Goal: Information Seeking & Learning: Learn about a topic

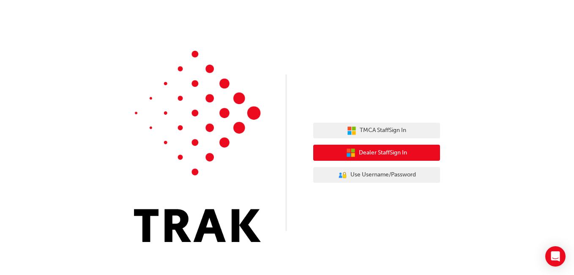
click at [372, 150] on span "Dealer Staff Sign In" at bounding box center [383, 153] width 48 height 10
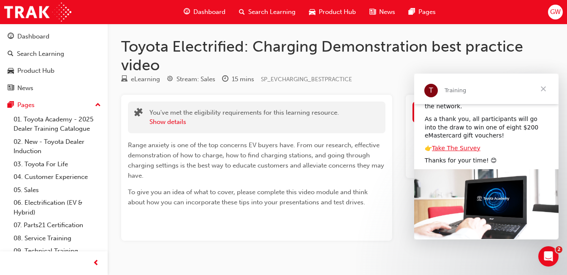
scroll to position [90, 0]
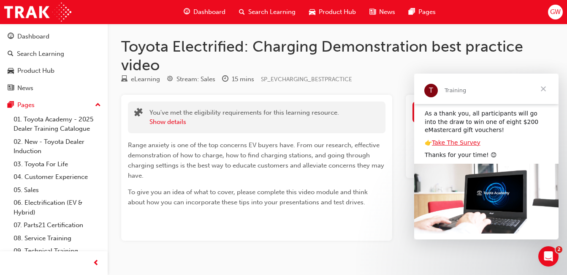
click at [545, 86] on span "Close" at bounding box center [543, 88] width 30 height 30
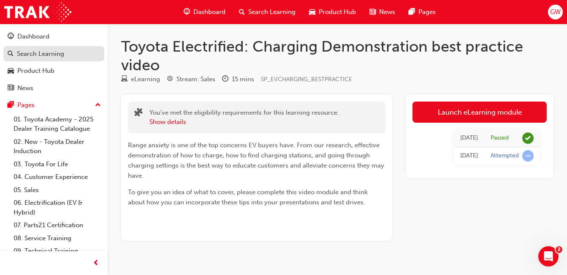
click at [49, 53] on div "Search Learning" at bounding box center [40, 54] width 47 height 10
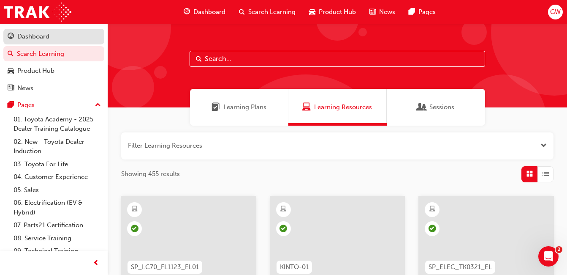
click at [33, 37] on div "Dashboard" at bounding box center [33, 37] width 32 height 10
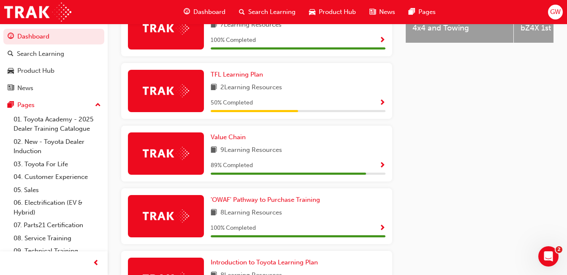
scroll to position [422, 0]
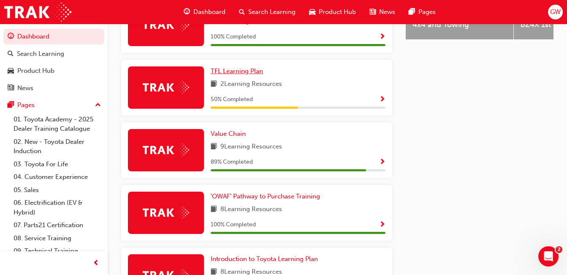
click at [235, 75] on span "TFL Learning Plan" at bounding box center [237, 71] width 52 height 8
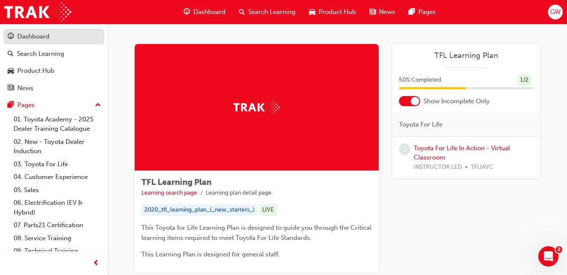
click at [34, 35] on div "Dashboard" at bounding box center [33, 37] width 32 height 10
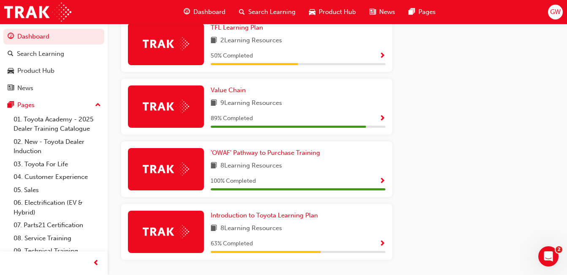
scroll to position [495, 0]
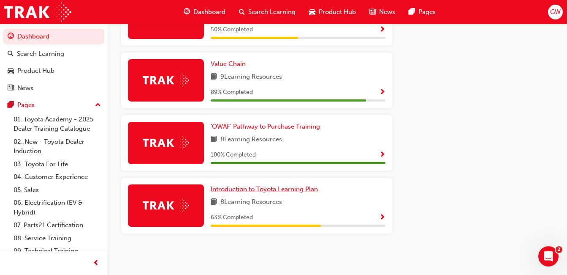
click at [239, 188] on span "Introduction to Toyota Learning Plan" at bounding box center [264, 189] width 107 height 8
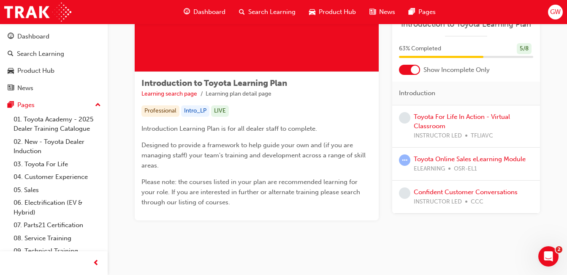
scroll to position [106, 0]
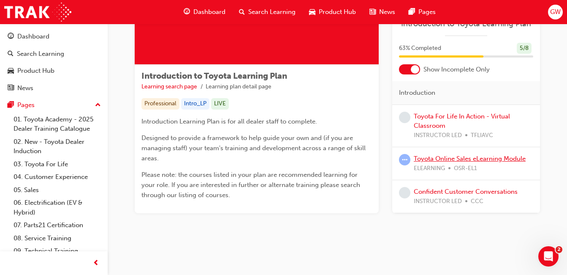
click at [434, 158] on link "Toyota Online Sales eLearning Module" at bounding box center [470, 159] width 112 height 8
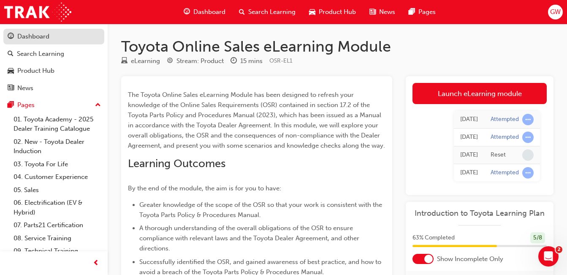
click at [42, 36] on div "Dashboard" at bounding box center [33, 37] width 32 height 10
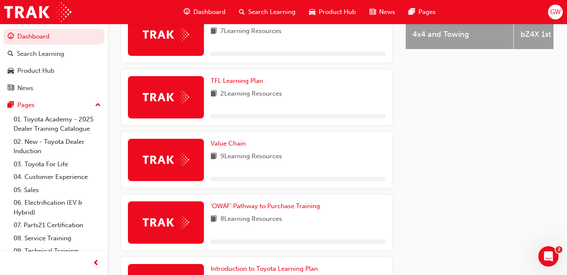
scroll to position [495, 0]
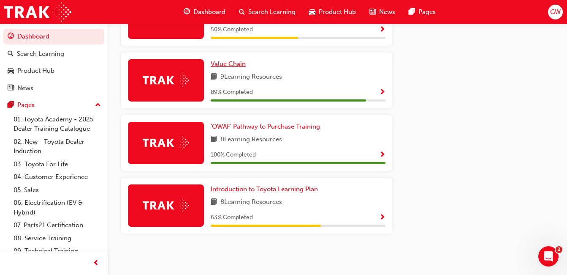
click at [228, 65] on span "Value Chain" at bounding box center [228, 64] width 35 height 8
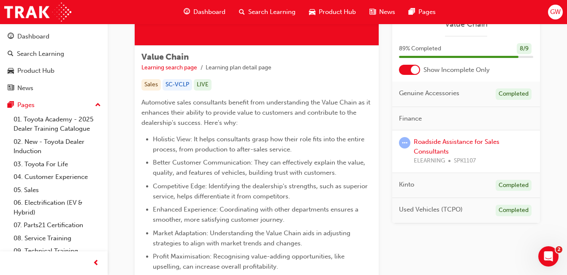
scroll to position [127, 0]
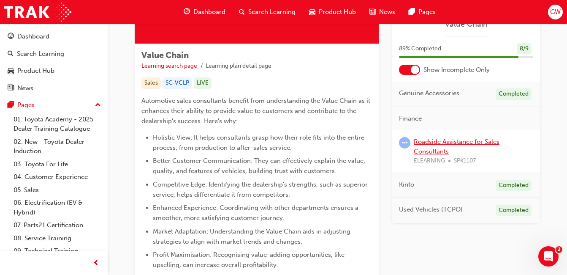
click at [432, 139] on link "Roadside Assistance for Sales Consultants" at bounding box center [457, 146] width 86 height 17
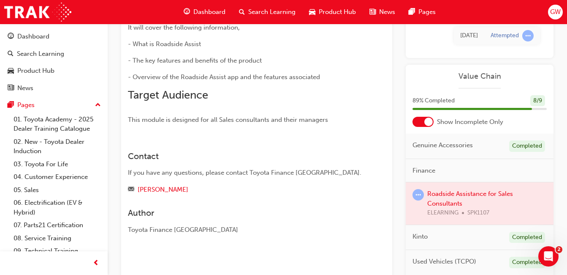
scroll to position [160, 0]
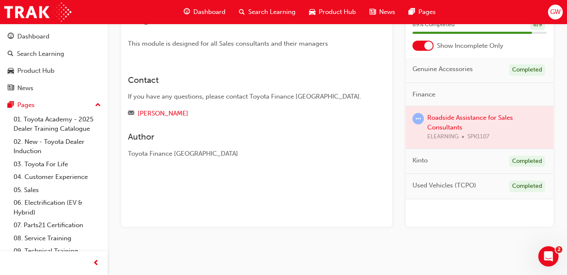
click at [450, 122] on div at bounding box center [480, 127] width 148 height 42
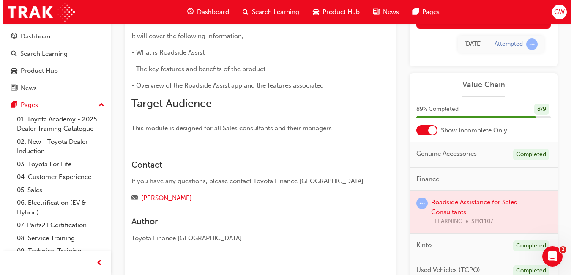
scroll to position [0, 0]
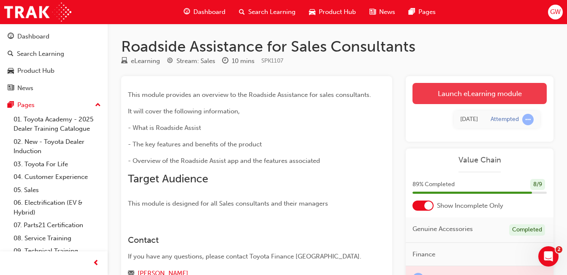
click at [473, 90] on link "Launch eLearning module" at bounding box center [480, 93] width 134 height 21
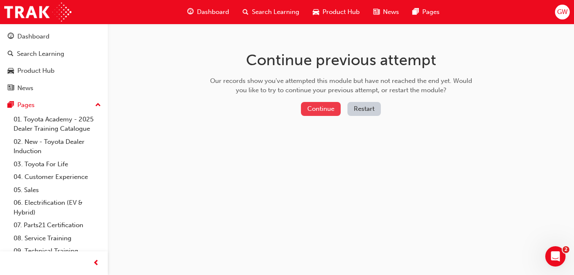
click at [320, 103] on button "Continue" at bounding box center [321, 109] width 40 height 14
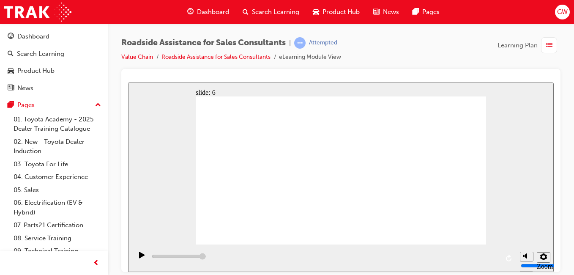
type input "23000"
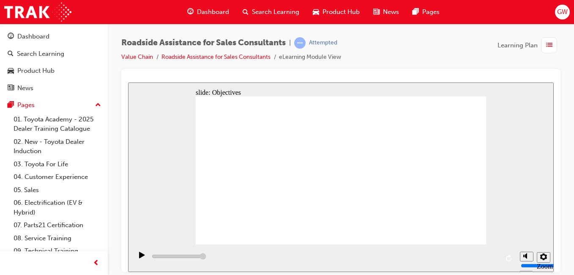
checkbox input "true"
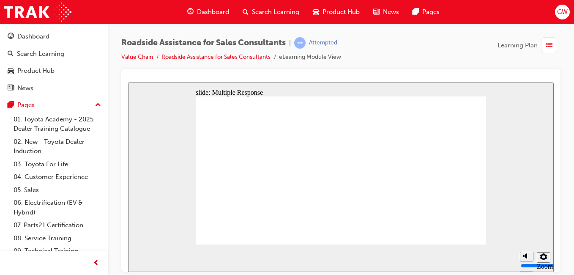
checkbox input "true"
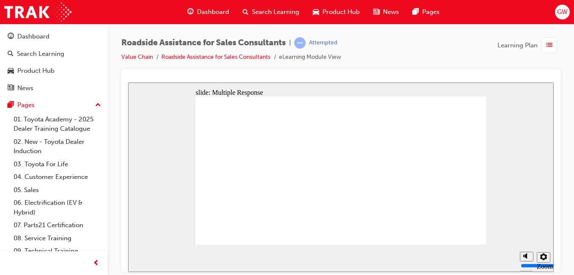
checkbox input "true"
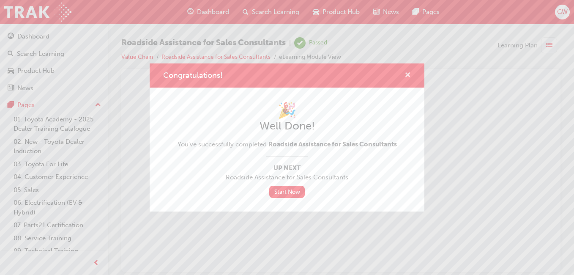
click at [408, 73] on span "cross-icon" at bounding box center [407, 76] width 6 height 8
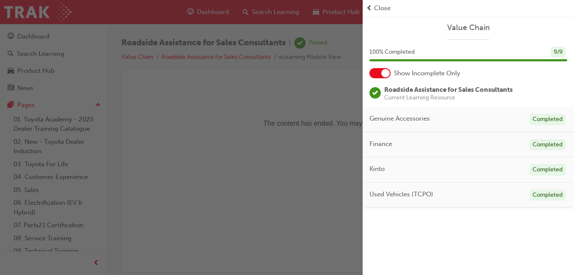
click at [376, 8] on span "Close" at bounding box center [382, 8] width 16 height 10
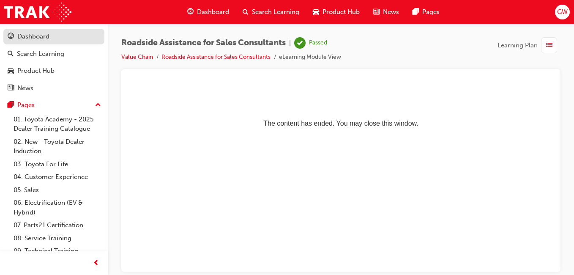
click at [50, 36] on div "Dashboard" at bounding box center [54, 36] width 92 height 11
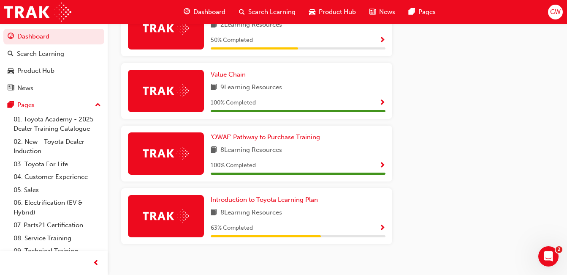
scroll to position [495, 0]
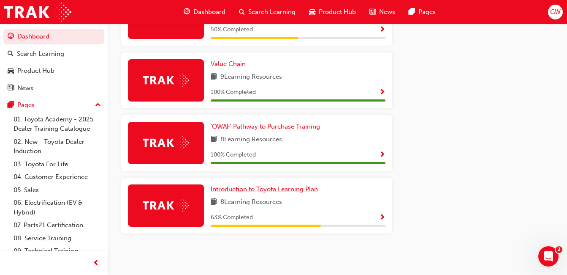
click at [252, 188] on span "Introduction to Toyota Learning Plan" at bounding box center [264, 189] width 107 height 8
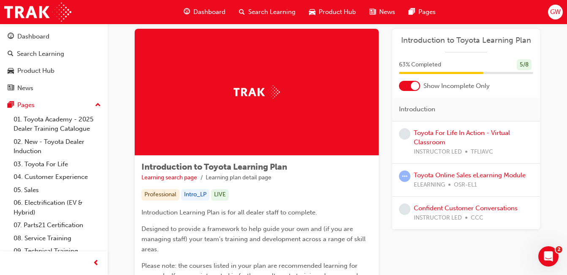
scroll to position [42, 0]
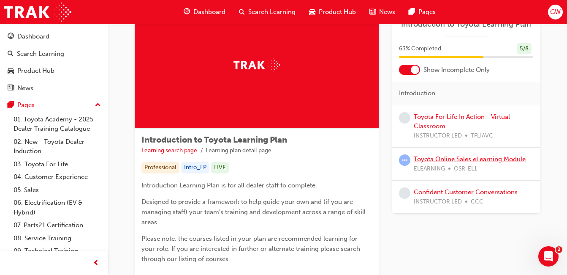
click at [435, 158] on link "Toyota Online Sales eLearning Module" at bounding box center [470, 159] width 112 height 8
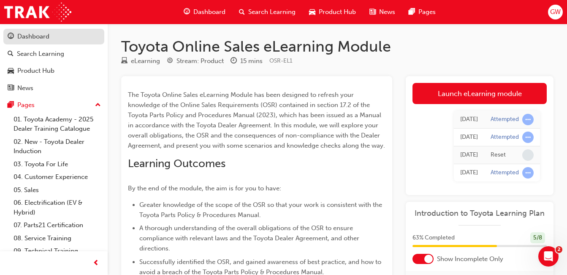
click at [36, 35] on div "Dashboard" at bounding box center [33, 37] width 32 height 10
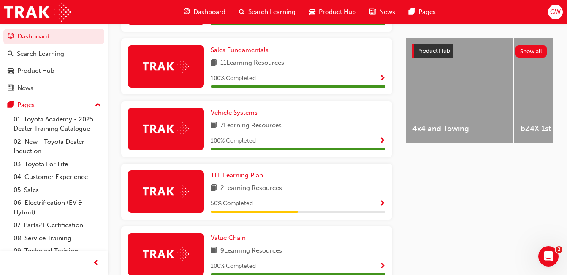
scroll to position [338, 0]
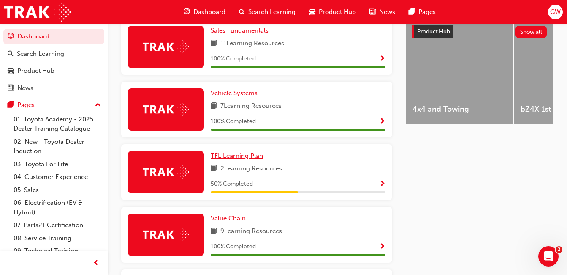
click at [239, 158] on span "TFL Learning Plan" at bounding box center [237, 156] width 52 height 8
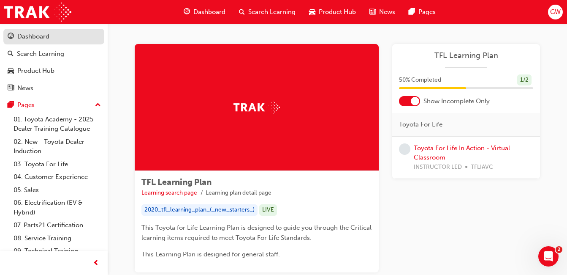
click at [40, 35] on div "Dashboard" at bounding box center [33, 37] width 32 height 10
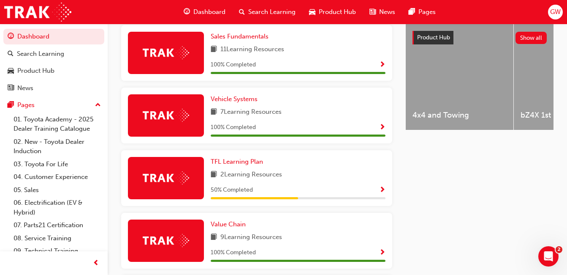
scroll to position [338, 0]
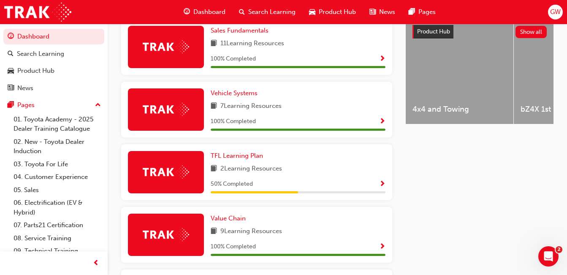
click at [453, 85] on div "4x4 and Towing" at bounding box center [460, 71] width 108 height 106
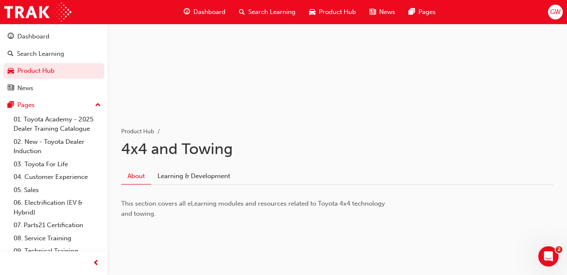
scroll to position [76, 0]
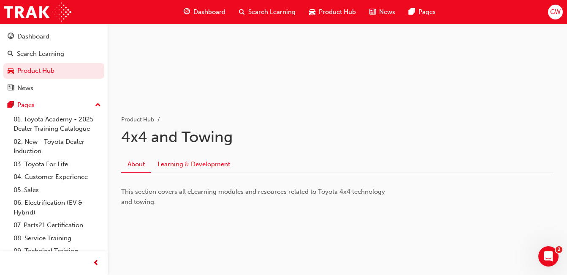
click at [187, 161] on link "Learning & Development" at bounding box center [193, 164] width 85 height 16
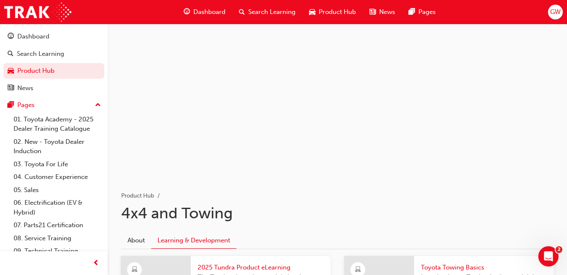
click at [269, 9] on span "Search Learning" at bounding box center [271, 12] width 47 height 10
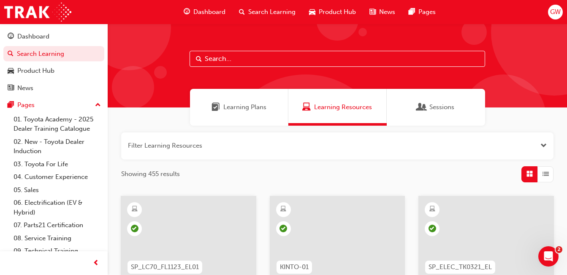
click at [556, 11] on span "GW" at bounding box center [555, 12] width 11 height 10
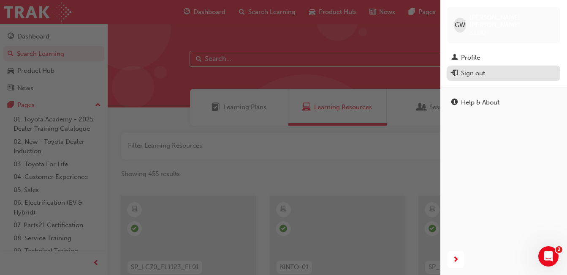
click at [495, 68] on div "Sign out" at bounding box center [503, 73] width 105 height 11
